Goal: Task Accomplishment & Management: Manage account settings

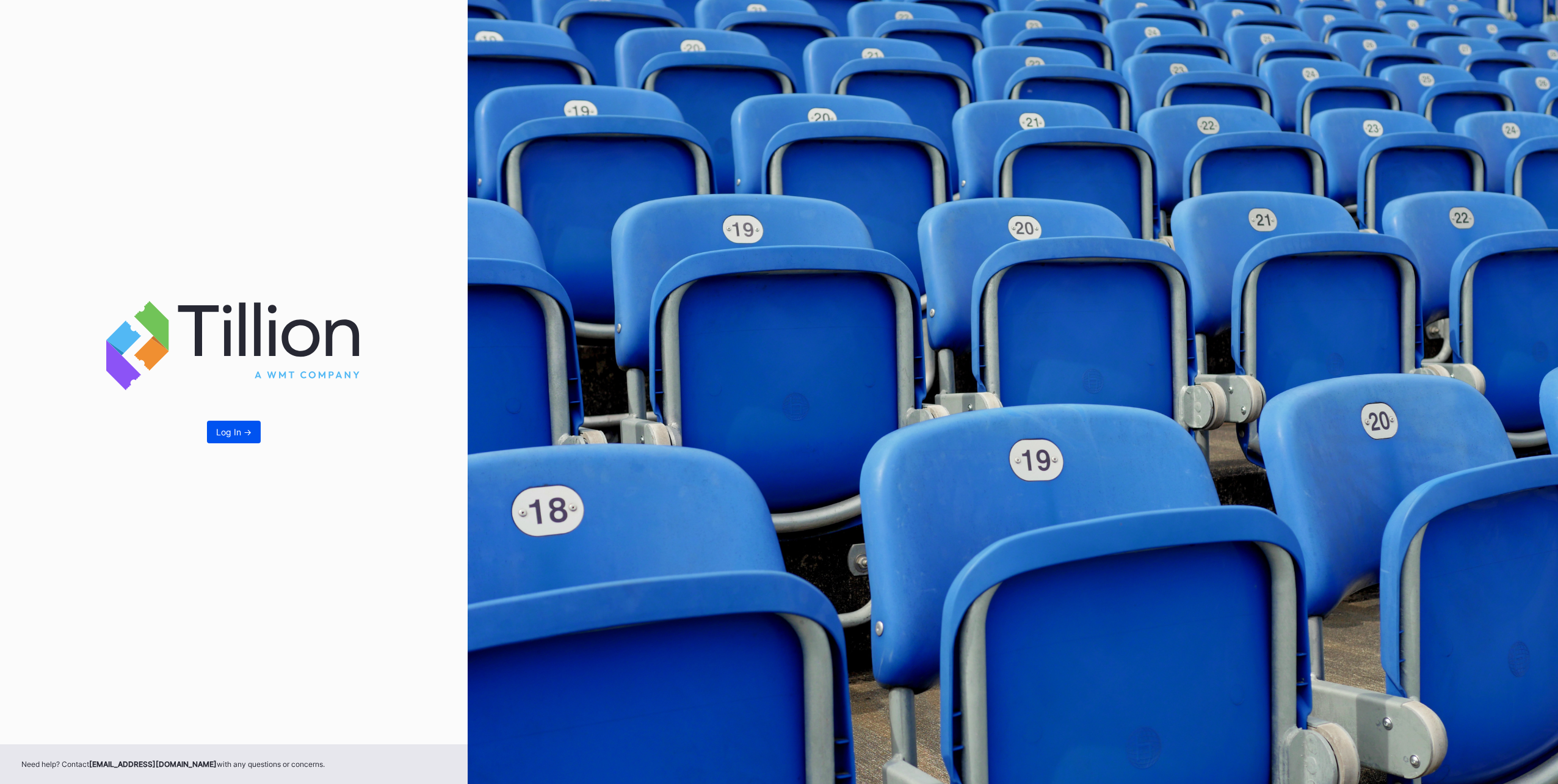
click at [240, 433] on div "Log In ->" at bounding box center [234, 431] width 36 height 10
